Goal: Task Accomplishment & Management: Use online tool/utility

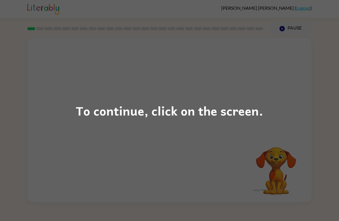
click at [171, 155] on div "To continue, click on the screen." at bounding box center [169, 110] width 339 height 221
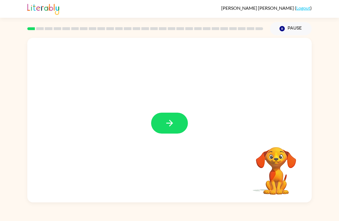
click at [174, 128] on icon "button" at bounding box center [170, 123] width 10 height 10
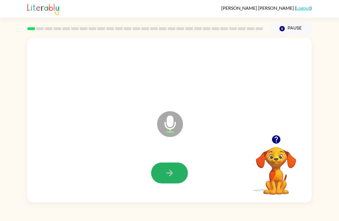
click at [169, 169] on icon "button" at bounding box center [170, 173] width 10 height 10
click at [170, 173] on icon "button" at bounding box center [170, 173] width 10 height 10
click at [168, 173] on icon "button" at bounding box center [170, 173] width 10 height 10
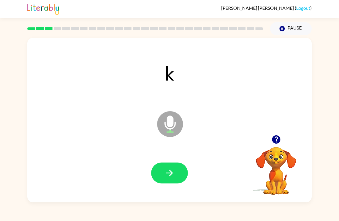
click at [168, 173] on icon "button" at bounding box center [170, 173] width 10 height 10
click at [169, 171] on icon "button" at bounding box center [170, 173] width 10 height 10
click at [171, 171] on icon "button" at bounding box center [170, 173] width 10 height 10
click at [169, 172] on icon "button" at bounding box center [170, 173] width 10 height 10
click at [168, 173] on icon "button" at bounding box center [170, 173] width 10 height 10
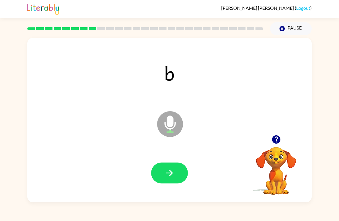
click at [168, 173] on icon "button" at bounding box center [170, 173] width 10 height 10
click at [168, 172] on icon "button" at bounding box center [170, 173] width 10 height 10
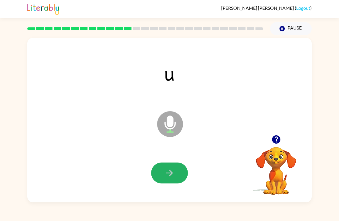
click at [169, 171] on icon "button" at bounding box center [170, 173] width 10 height 10
click at [171, 171] on icon "button" at bounding box center [170, 173] width 10 height 10
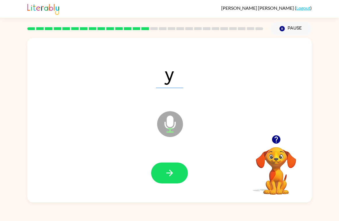
click at [169, 171] on icon "button" at bounding box center [170, 173] width 10 height 10
click at [168, 172] on icon "button" at bounding box center [170, 173] width 10 height 10
click at [168, 171] on icon "button" at bounding box center [170, 173] width 10 height 10
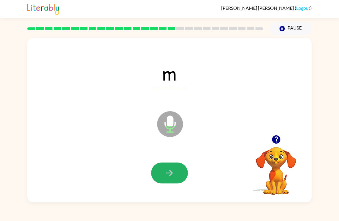
click at [167, 171] on icon "button" at bounding box center [170, 173] width 10 height 10
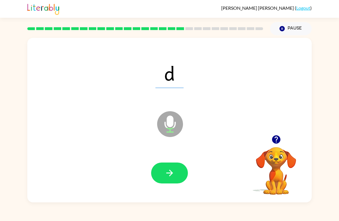
click at [169, 171] on icon "button" at bounding box center [170, 173] width 10 height 10
click at [169, 170] on icon "button" at bounding box center [170, 173] width 10 height 10
click at [167, 171] on icon "button" at bounding box center [170, 173] width 10 height 10
click at [167, 172] on icon "button" at bounding box center [170, 173] width 10 height 10
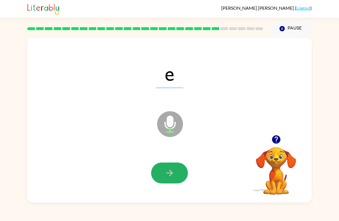
click at [166, 171] on icon "button" at bounding box center [170, 173] width 10 height 10
click at [169, 170] on icon "button" at bounding box center [170, 173] width 10 height 10
click at [169, 171] on icon "button" at bounding box center [170, 173] width 10 height 10
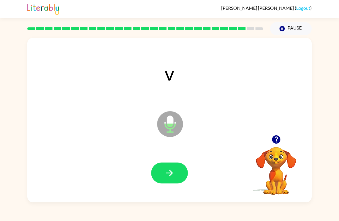
click at [169, 170] on icon "button" at bounding box center [170, 173] width 10 height 10
click at [168, 171] on icon "button" at bounding box center [170, 173] width 10 height 10
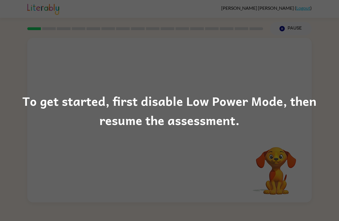
click at [184, 153] on div "To get started, first disable Low Power Mode, then resume the assessment." at bounding box center [169, 110] width 339 height 221
click at [194, 135] on div "To get started, first disable Low Power Mode, then resume the assessment." at bounding box center [169, 110] width 339 height 221
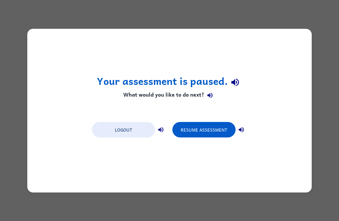
click at [205, 131] on button "Resume Assessment" at bounding box center [203, 130] width 63 height 16
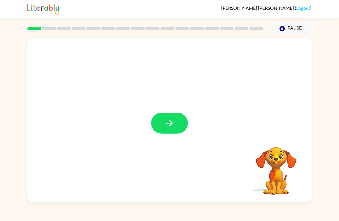
click at [173, 124] on icon "button" at bounding box center [169, 123] width 7 height 7
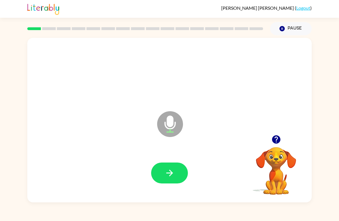
click at [169, 169] on icon "button" at bounding box center [170, 173] width 10 height 10
click at [167, 172] on icon "button" at bounding box center [170, 173] width 10 height 10
click at [165, 169] on icon "button" at bounding box center [170, 173] width 10 height 10
click at [166, 167] on button "button" at bounding box center [169, 173] width 37 height 21
click at [161, 171] on button "button" at bounding box center [169, 173] width 37 height 21
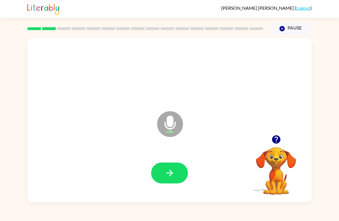
click at [162, 174] on button "button" at bounding box center [169, 173] width 37 height 21
click at [160, 173] on button "button" at bounding box center [169, 173] width 37 height 21
click at [174, 169] on icon "button" at bounding box center [170, 173] width 10 height 10
click at [172, 173] on icon "button" at bounding box center [169, 173] width 7 height 7
click at [167, 175] on icon "button" at bounding box center [170, 173] width 10 height 10
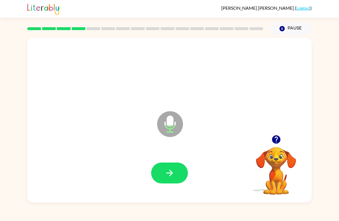
click at [172, 171] on icon "button" at bounding box center [170, 173] width 10 height 10
click at [170, 171] on icon "button" at bounding box center [170, 173] width 10 height 10
click at [169, 171] on icon "button" at bounding box center [169, 173] width 7 height 7
click at [162, 170] on button "button" at bounding box center [169, 173] width 37 height 21
click at [169, 173] on icon "button" at bounding box center [170, 173] width 10 height 10
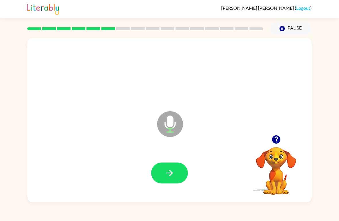
click at [167, 173] on icon "button" at bounding box center [170, 173] width 10 height 10
click at [179, 173] on button "button" at bounding box center [169, 173] width 37 height 21
click at [170, 170] on icon "button" at bounding box center [170, 173] width 10 height 10
click at [169, 171] on icon "button" at bounding box center [170, 173] width 10 height 10
click at [169, 174] on icon "button" at bounding box center [169, 173] width 7 height 7
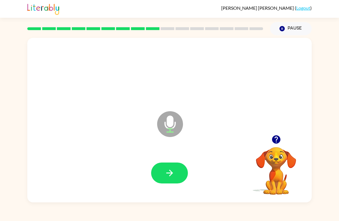
click at [167, 174] on icon "button" at bounding box center [169, 173] width 7 height 7
click at [166, 175] on icon "button" at bounding box center [170, 173] width 10 height 10
click at [167, 174] on icon "button" at bounding box center [169, 173] width 7 height 7
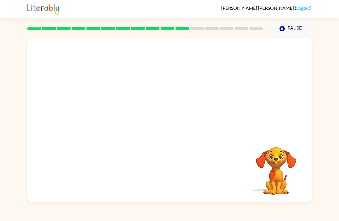
click at [306, 23] on button "Pause Pause" at bounding box center [291, 28] width 42 height 13
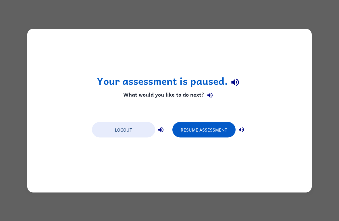
click at [219, 126] on button "Resume Assessment" at bounding box center [203, 130] width 63 height 16
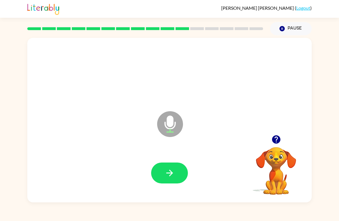
click at [169, 178] on icon "button" at bounding box center [170, 173] width 10 height 10
click at [176, 170] on button "button" at bounding box center [169, 173] width 37 height 21
click at [174, 175] on icon "button" at bounding box center [170, 173] width 10 height 10
click at [177, 178] on button "button" at bounding box center [169, 173] width 37 height 21
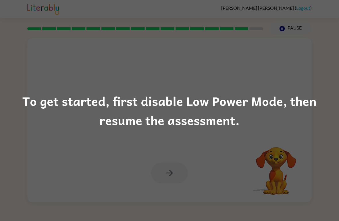
click at [142, 160] on div "To get started, first disable Low Power Mode, then resume the assessment." at bounding box center [169, 110] width 339 height 221
click at [154, 163] on div "To get started, first disable Low Power Mode, then resume the assessment." at bounding box center [169, 110] width 339 height 221
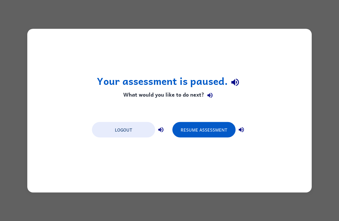
click at [213, 127] on button "Resume Assessment" at bounding box center [203, 130] width 63 height 16
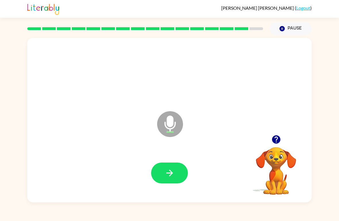
click at [171, 170] on icon "button" at bounding box center [170, 173] width 10 height 10
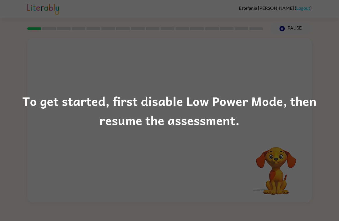
click at [225, 166] on div "To get started, first disable Low Power Mode, then resume the assessment." at bounding box center [169, 110] width 339 height 221
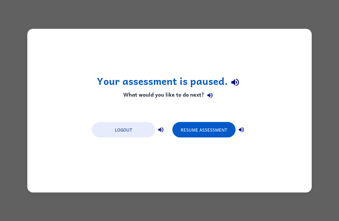
click at [212, 131] on button "Resume Assessment" at bounding box center [203, 130] width 63 height 16
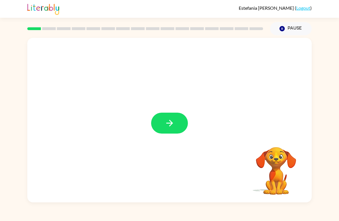
click at [175, 116] on button "button" at bounding box center [169, 123] width 37 height 21
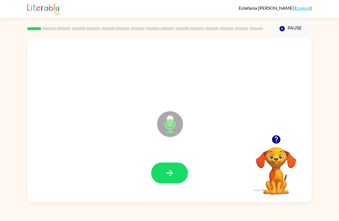
click at [173, 168] on button "button" at bounding box center [169, 173] width 37 height 21
click at [178, 176] on button "button" at bounding box center [169, 173] width 37 height 21
click at [169, 174] on icon "button" at bounding box center [169, 173] width 7 height 7
click at [175, 167] on button "button" at bounding box center [169, 173] width 37 height 21
click at [173, 164] on button "button" at bounding box center [169, 173] width 37 height 21
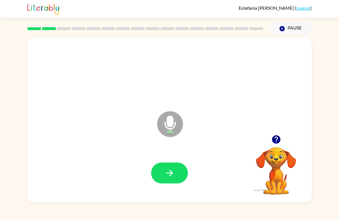
click at [178, 168] on button "button" at bounding box center [169, 173] width 37 height 21
click at [176, 176] on button "button" at bounding box center [169, 173] width 37 height 21
click at [177, 170] on button "button" at bounding box center [169, 173] width 37 height 21
click at [173, 175] on icon "button" at bounding box center [170, 173] width 10 height 10
click at [176, 171] on button "button" at bounding box center [169, 173] width 37 height 21
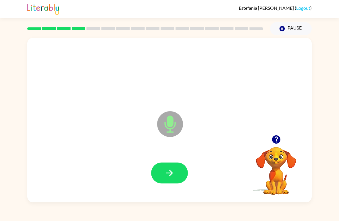
click at [175, 173] on button "button" at bounding box center [169, 173] width 37 height 21
click at [172, 173] on icon "button" at bounding box center [169, 173] width 7 height 7
click at [173, 173] on icon "button" at bounding box center [170, 173] width 10 height 10
click at [170, 177] on icon "button" at bounding box center [170, 173] width 10 height 10
click at [171, 167] on button "button" at bounding box center [169, 173] width 37 height 21
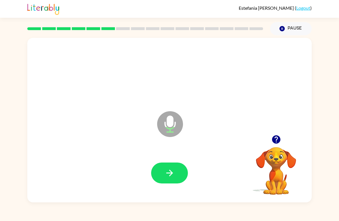
click at [169, 171] on icon "button" at bounding box center [170, 173] width 10 height 10
click at [170, 171] on icon "button" at bounding box center [169, 173] width 7 height 7
click at [172, 171] on icon "button" at bounding box center [170, 173] width 10 height 10
click at [167, 173] on icon "button" at bounding box center [170, 173] width 10 height 10
click at [176, 167] on button "button" at bounding box center [169, 173] width 37 height 21
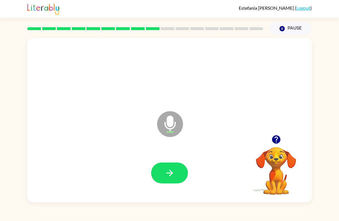
click at [177, 169] on button "button" at bounding box center [169, 173] width 37 height 21
click at [173, 171] on icon "button" at bounding box center [170, 173] width 10 height 10
click at [175, 168] on button "button" at bounding box center [169, 173] width 37 height 21
click at [163, 174] on button "button" at bounding box center [169, 173] width 37 height 21
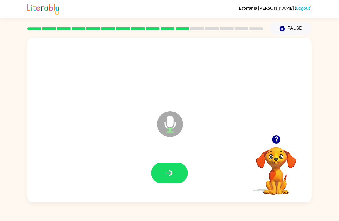
click at [168, 170] on icon "button" at bounding box center [170, 173] width 10 height 10
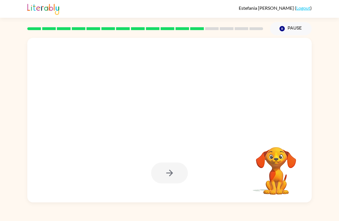
click at [290, 27] on button "Pause Pause" at bounding box center [291, 28] width 42 height 13
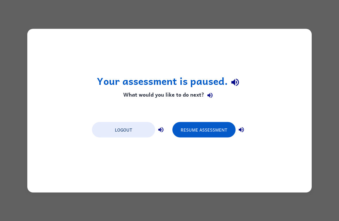
click at [206, 127] on button "Resume Assessment" at bounding box center [203, 130] width 63 height 16
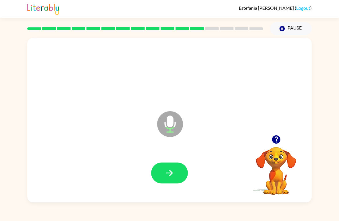
click at [173, 171] on icon "button" at bounding box center [170, 173] width 10 height 10
click at [157, 175] on button "button" at bounding box center [169, 173] width 37 height 21
click at [173, 169] on icon "button" at bounding box center [170, 173] width 10 height 10
click at [166, 160] on div at bounding box center [169, 173] width 273 height 47
click at [168, 175] on icon "button" at bounding box center [170, 173] width 10 height 10
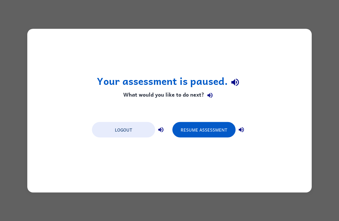
click at [215, 132] on button "Resume Assessment" at bounding box center [203, 130] width 63 height 16
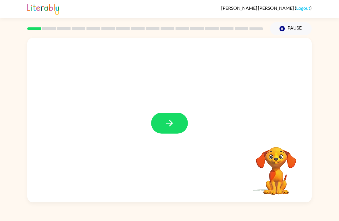
click at [172, 124] on icon "button" at bounding box center [169, 123] width 7 height 7
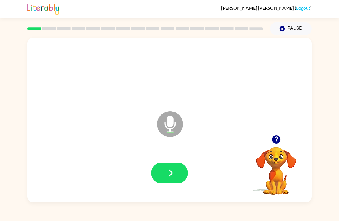
click at [169, 169] on icon "button" at bounding box center [170, 173] width 10 height 10
click at [170, 174] on icon "button" at bounding box center [170, 173] width 10 height 10
click at [169, 171] on icon "button" at bounding box center [170, 173] width 10 height 10
click at [169, 174] on icon "button" at bounding box center [170, 173] width 10 height 10
click at [171, 172] on icon "button" at bounding box center [169, 173] width 7 height 7
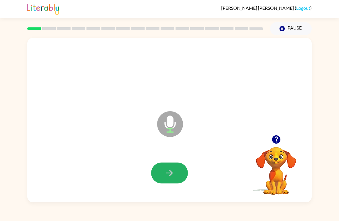
click at [168, 174] on icon "button" at bounding box center [169, 173] width 7 height 7
click at [164, 174] on button "button" at bounding box center [169, 173] width 37 height 21
click at [169, 171] on icon "button" at bounding box center [170, 173] width 10 height 10
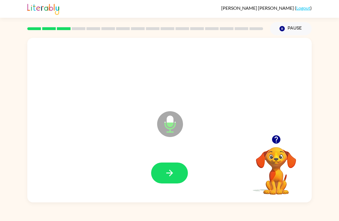
click at [172, 169] on icon "button" at bounding box center [170, 173] width 10 height 10
click at [171, 173] on icon "button" at bounding box center [169, 173] width 7 height 7
click at [170, 171] on icon "button" at bounding box center [170, 173] width 10 height 10
click at [170, 173] on icon "button" at bounding box center [170, 173] width 10 height 10
click at [167, 176] on icon "button" at bounding box center [170, 173] width 10 height 10
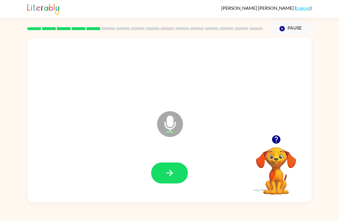
click at [169, 172] on icon "button" at bounding box center [170, 173] width 10 height 10
click at [168, 176] on icon "button" at bounding box center [170, 173] width 10 height 10
click at [173, 172] on icon "button" at bounding box center [170, 173] width 10 height 10
click at [172, 167] on button "button" at bounding box center [169, 173] width 37 height 21
click at [168, 167] on button "button" at bounding box center [169, 173] width 37 height 21
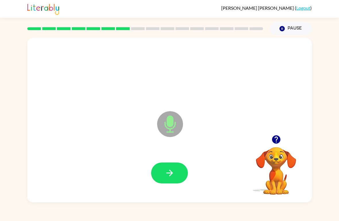
click at [177, 173] on button "button" at bounding box center [169, 173] width 37 height 21
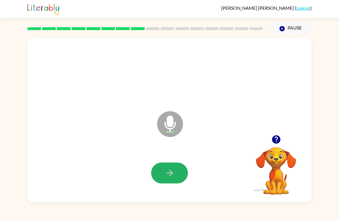
click at [166, 175] on icon "button" at bounding box center [170, 173] width 10 height 10
click at [180, 169] on button "button" at bounding box center [169, 173] width 37 height 21
click at [180, 172] on button "button" at bounding box center [169, 173] width 37 height 21
click at [171, 173] on icon "button" at bounding box center [170, 173] width 10 height 10
click at [172, 171] on icon "button" at bounding box center [170, 173] width 10 height 10
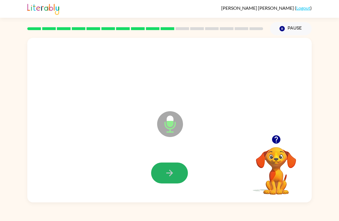
click at [170, 173] on icon "button" at bounding box center [170, 173] width 10 height 10
click at [166, 169] on icon "button" at bounding box center [170, 173] width 10 height 10
click at [174, 173] on icon "button" at bounding box center [170, 173] width 10 height 10
click at [170, 174] on icon "button" at bounding box center [169, 173] width 7 height 7
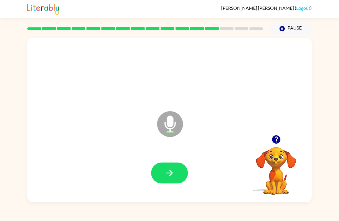
click at [172, 174] on icon "button" at bounding box center [169, 173] width 7 height 7
click at [169, 173] on icon "button" at bounding box center [170, 173] width 10 height 10
click at [172, 175] on icon "button" at bounding box center [170, 173] width 10 height 10
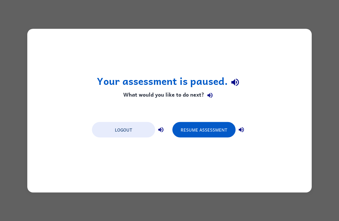
click at [225, 126] on button "Resume Assessment" at bounding box center [203, 130] width 63 height 16
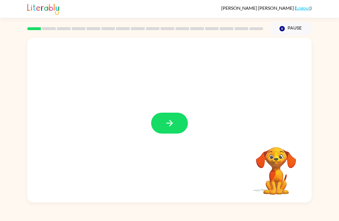
click at [177, 122] on button "button" at bounding box center [169, 123] width 37 height 21
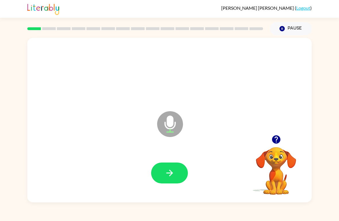
click at [181, 171] on button "button" at bounding box center [169, 173] width 37 height 21
click at [181, 176] on button "button" at bounding box center [169, 173] width 37 height 21
click at [180, 172] on button "button" at bounding box center [169, 173] width 37 height 21
click at [177, 167] on button "button" at bounding box center [169, 173] width 37 height 21
click at [181, 166] on button "button" at bounding box center [169, 173] width 37 height 21
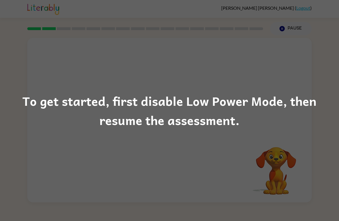
click at [200, 159] on div "To get started, first disable Low Power Mode, then resume the assessment." at bounding box center [169, 110] width 339 height 221
click at [201, 150] on div "To get started, first disable Low Power Mode, then resume the assessment." at bounding box center [169, 110] width 339 height 221
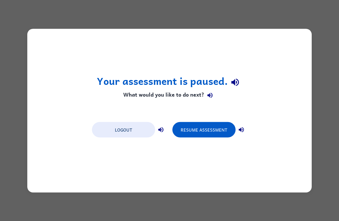
click at [208, 123] on button "Resume Assessment" at bounding box center [203, 130] width 63 height 16
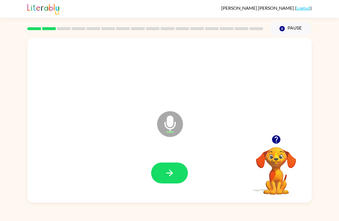
click at [175, 170] on button "button" at bounding box center [169, 173] width 37 height 21
click at [177, 173] on button "button" at bounding box center [169, 173] width 37 height 21
click at [172, 172] on icon "button" at bounding box center [170, 173] width 10 height 10
click at [168, 173] on icon "button" at bounding box center [169, 173] width 7 height 7
click at [172, 168] on button "button" at bounding box center [169, 173] width 37 height 21
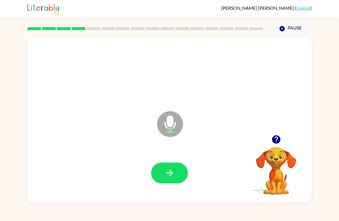
click at [165, 182] on button "button" at bounding box center [169, 173] width 37 height 21
click at [167, 177] on icon "button" at bounding box center [170, 173] width 10 height 10
click at [176, 169] on button "button" at bounding box center [169, 173] width 37 height 21
click at [169, 165] on button "button" at bounding box center [169, 173] width 37 height 21
click at [172, 171] on icon "button" at bounding box center [170, 173] width 10 height 10
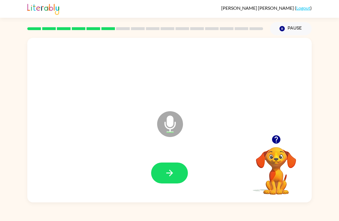
click at [175, 172] on button "button" at bounding box center [169, 173] width 37 height 21
click at [166, 169] on icon "button" at bounding box center [170, 173] width 10 height 10
click at [177, 168] on button "button" at bounding box center [169, 173] width 37 height 21
click at [170, 168] on button "button" at bounding box center [169, 173] width 37 height 21
click at [173, 160] on div at bounding box center [169, 173] width 273 height 47
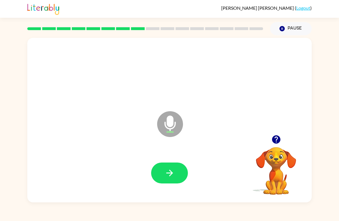
click at [184, 169] on button "button" at bounding box center [169, 173] width 37 height 21
click at [177, 169] on button "button" at bounding box center [169, 173] width 37 height 21
click at [168, 176] on icon "button" at bounding box center [170, 173] width 10 height 10
click at [174, 174] on icon "button" at bounding box center [170, 173] width 10 height 10
click at [166, 172] on icon "button" at bounding box center [170, 173] width 10 height 10
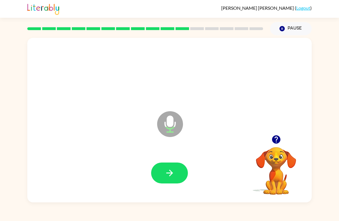
click at [166, 173] on icon "button" at bounding box center [170, 173] width 10 height 10
click at [174, 171] on icon "button" at bounding box center [170, 173] width 10 height 10
click at [167, 173] on icon "button" at bounding box center [170, 173] width 10 height 10
click at [174, 172] on icon "button" at bounding box center [170, 173] width 10 height 10
click at [172, 173] on icon "button" at bounding box center [170, 173] width 10 height 10
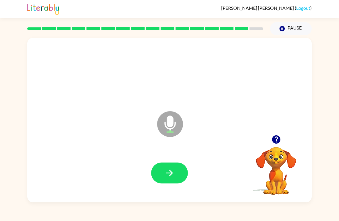
click at [175, 171] on button "button" at bounding box center [169, 173] width 37 height 21
